Goal: Check status: Check status

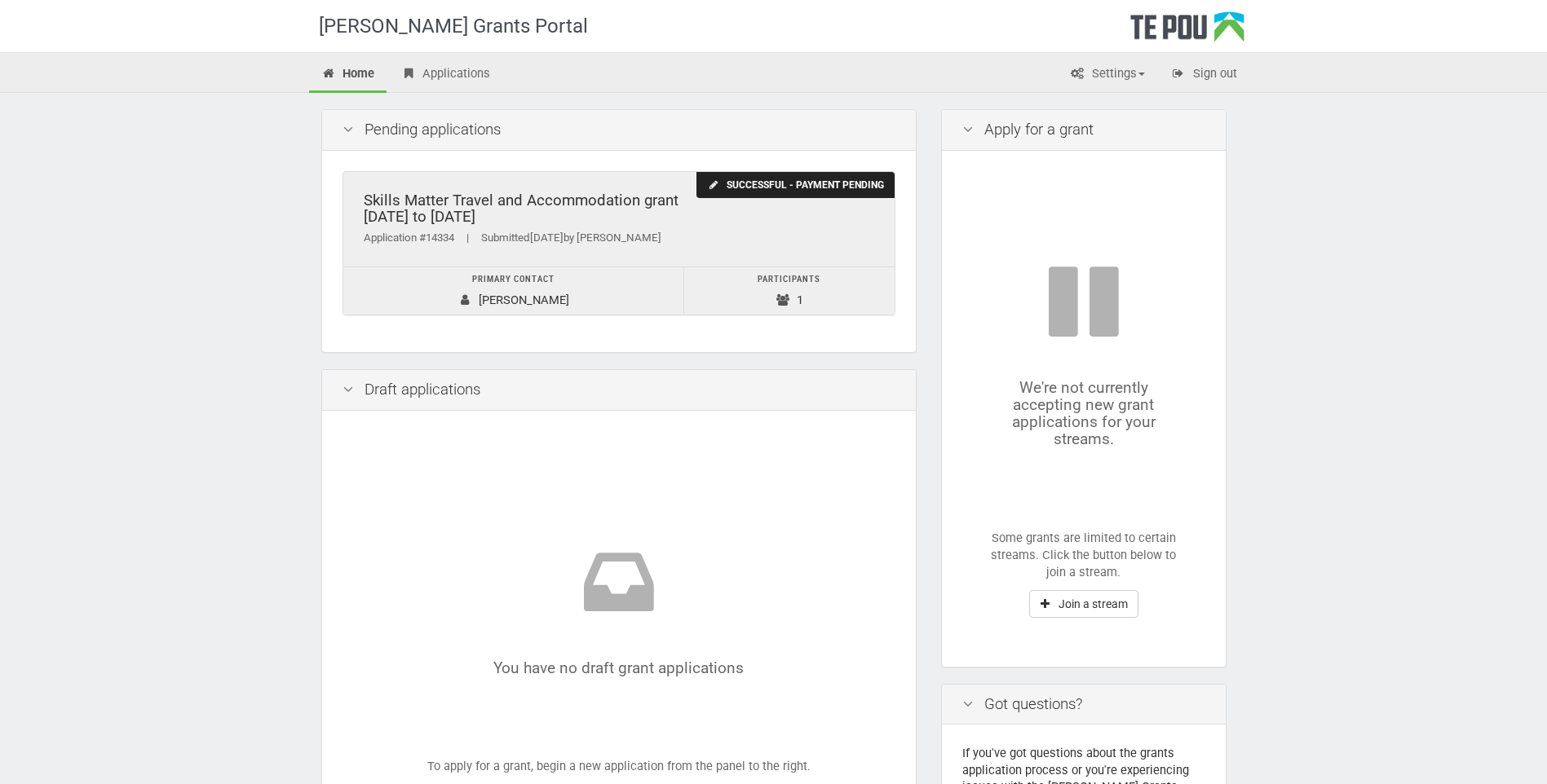
click at [787, 185] on div "Successful - payment pending" at bounding box center [794, 185] width 197 height 27
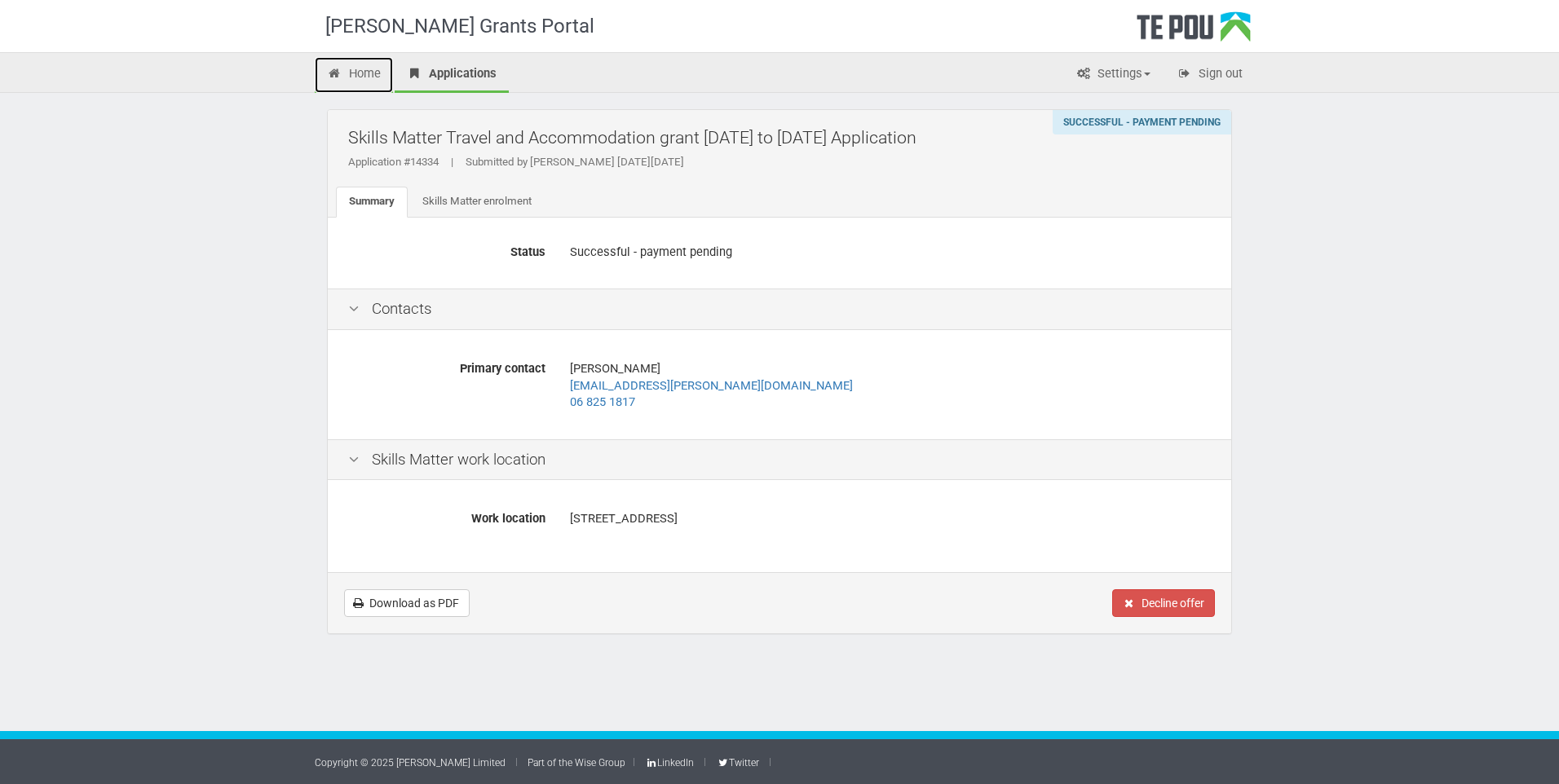
click at [365, 84] on link "Home" at bounding box center [354, 75] width 78 height 36
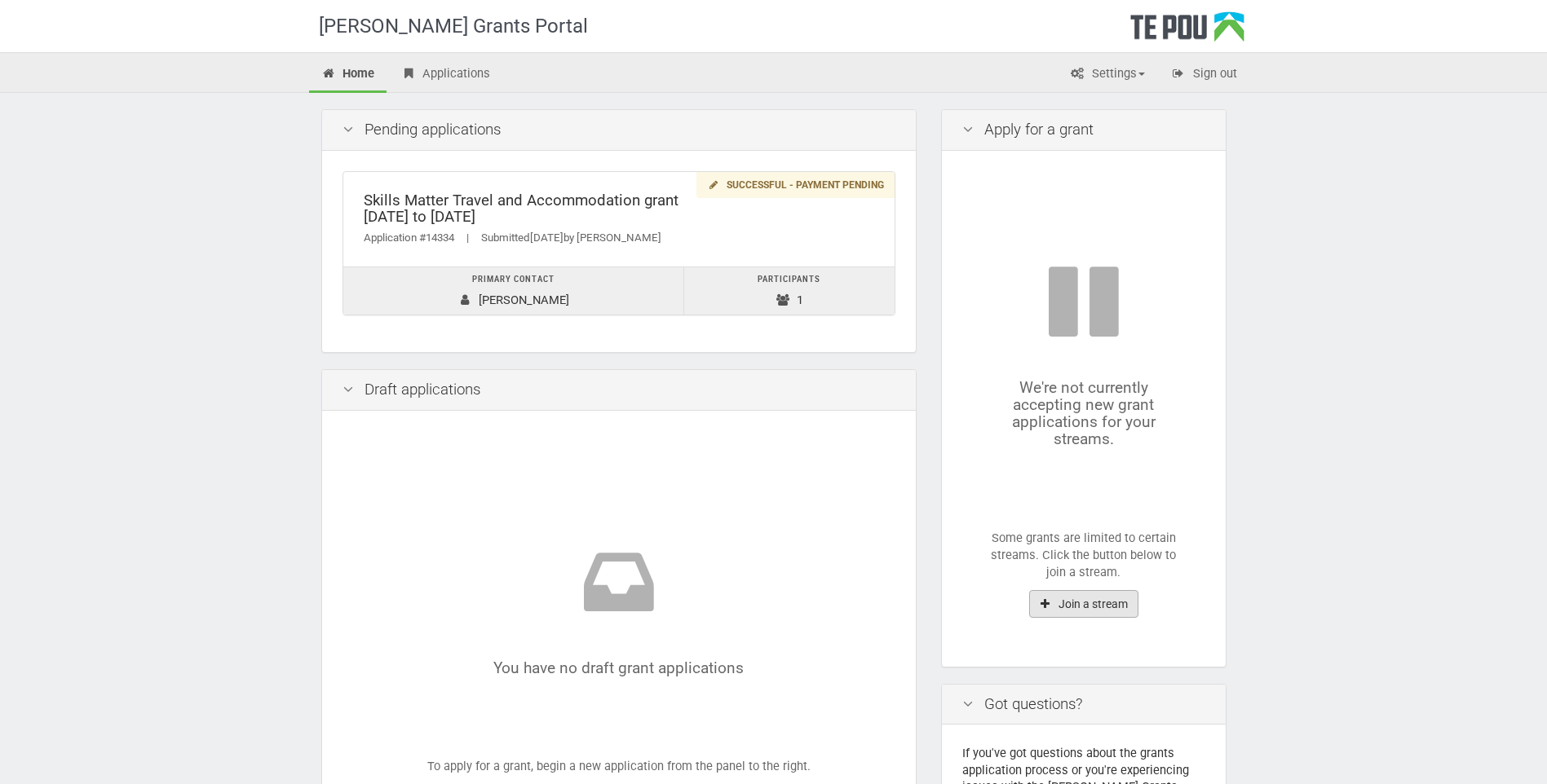
click at [1094, 607] on button "Join a stream" at bounding box center [1084, 604] width 109 height 28
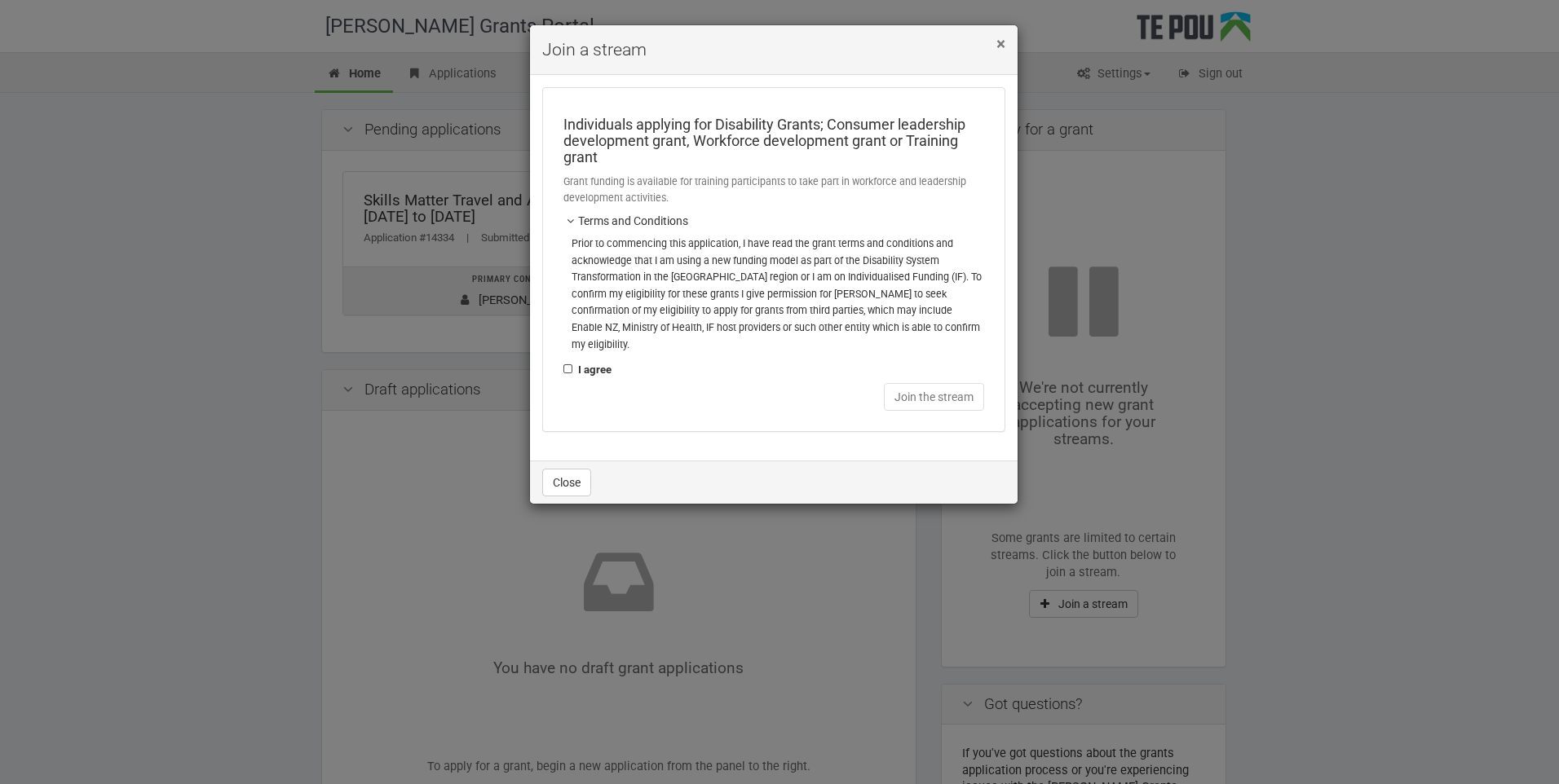
click at [996, 45] on span "×" at bounding box center [1001, 45] width 9 height 20
